Goal: Task Accomplishment & Management: Manage account settings

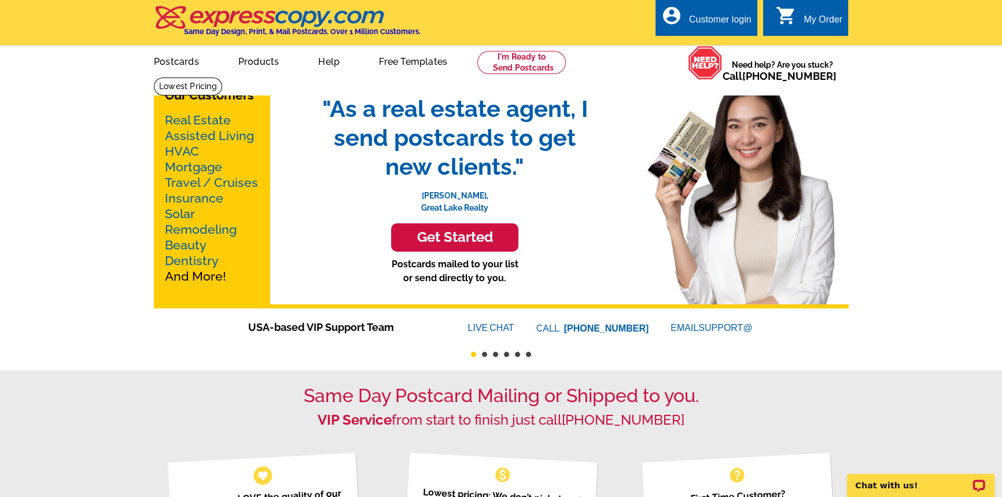
click at [710, 17] on div "Customer login" at bounding box center [720, 22] width 62 height 16
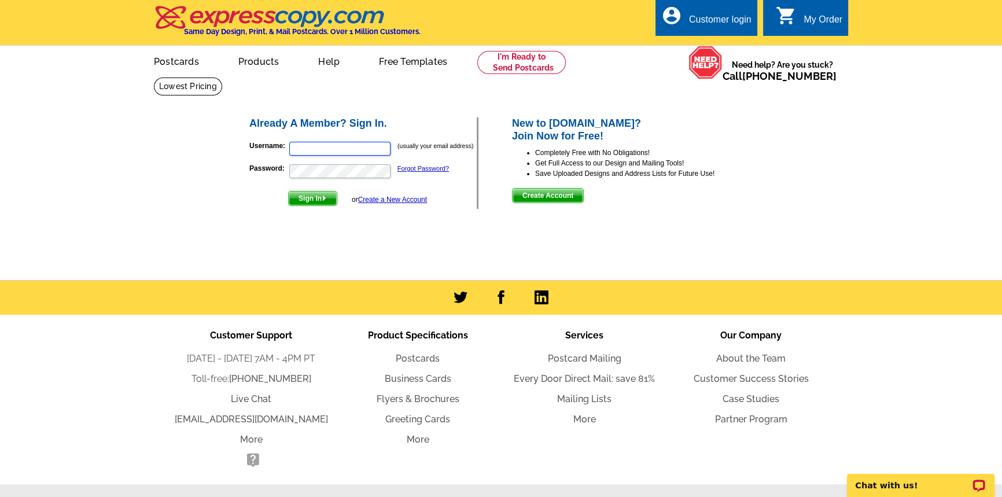
type input "coloradopremier@juno.com"
click at [312, 199] on span "Sign In" at bounding box center [313, 198] width 48 height 14
